Goal: Task Accomplishment & Management: Use online tool/utility

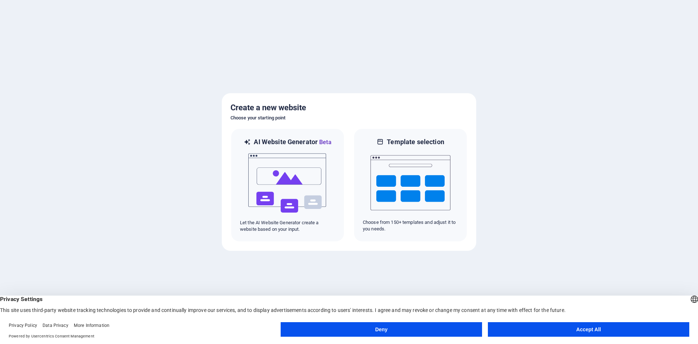
click at [561, 331] on button "Accept All" at bounding box center [588, 329] width 201 height 15
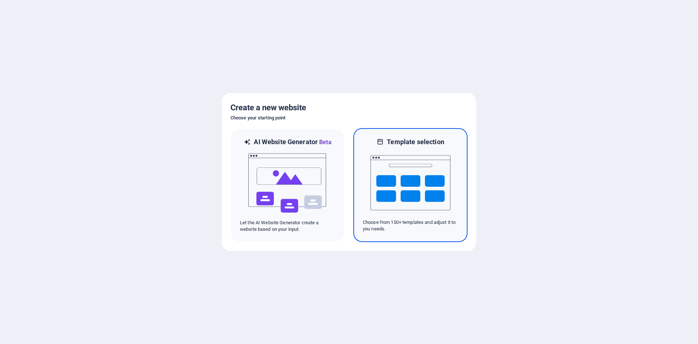
click at [391, 171] on img at bounding box center [411, 182] width 80 height 73
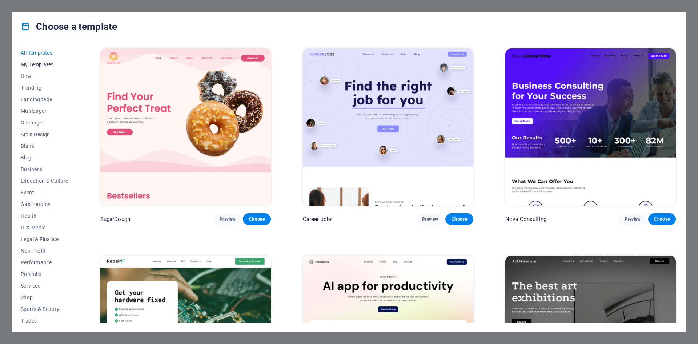
click at [24, 61] on button "My Templates" at bounding box center [45, 65] width 48 height 12
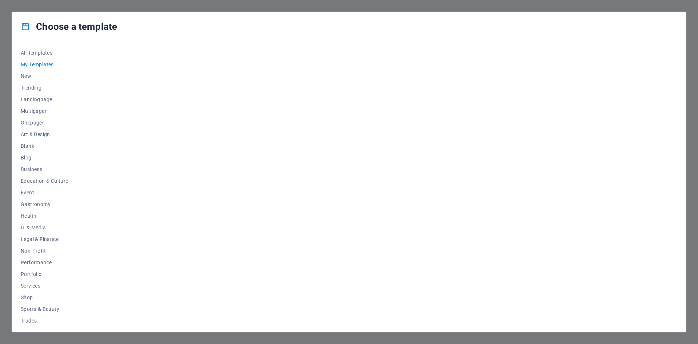
click at [43, 64] on span "My Templates" at bounding box center [45, 64] width 48 height 6
click at [26, 77] on span "New" at bounding box center [45, 76] width 48 height 6
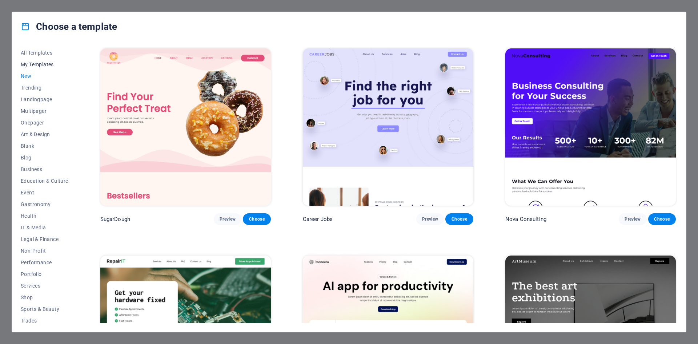
click at [32, 64] on span "My Templates" at bounding box center [45, 64] width 48 height 6
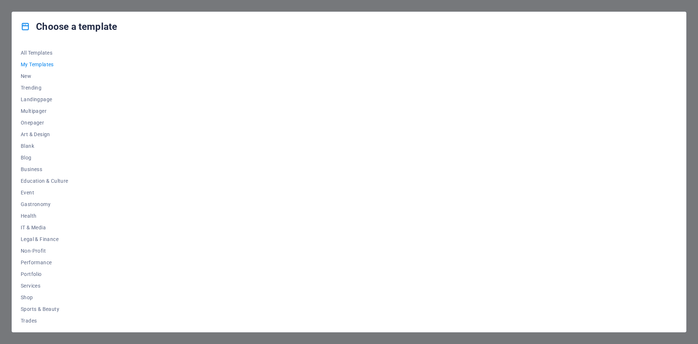
click at [32, 64] on span "My Templates" at bounding box center [45, 64] width 48 height 6
click at [20, 9] on div "Choose a template All Templates My Templates New Trending Landingpage Multipage…" at bounding box center [349, 172] width 698 height 344
